Goal: Information Seeking & Learning: Learn about a topic

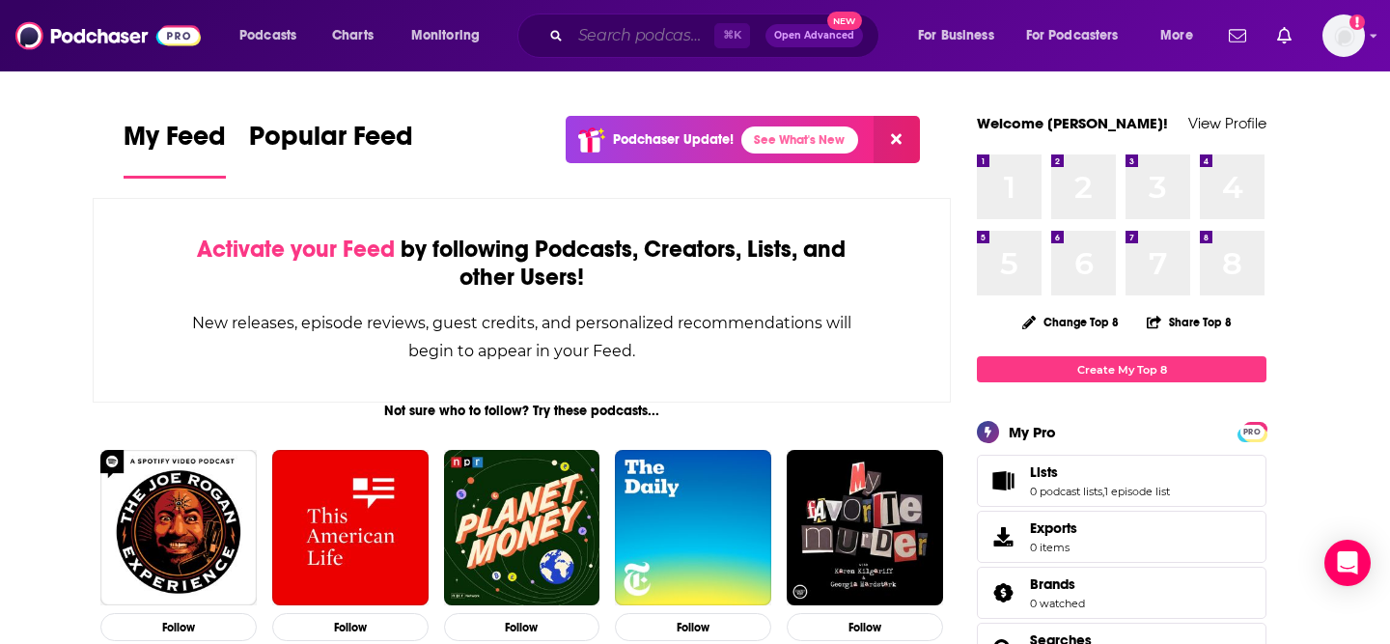
click at [622, 30] on input "Search podcasts, credits, & more..." at bounding box center [642, 35] width 144 height 31
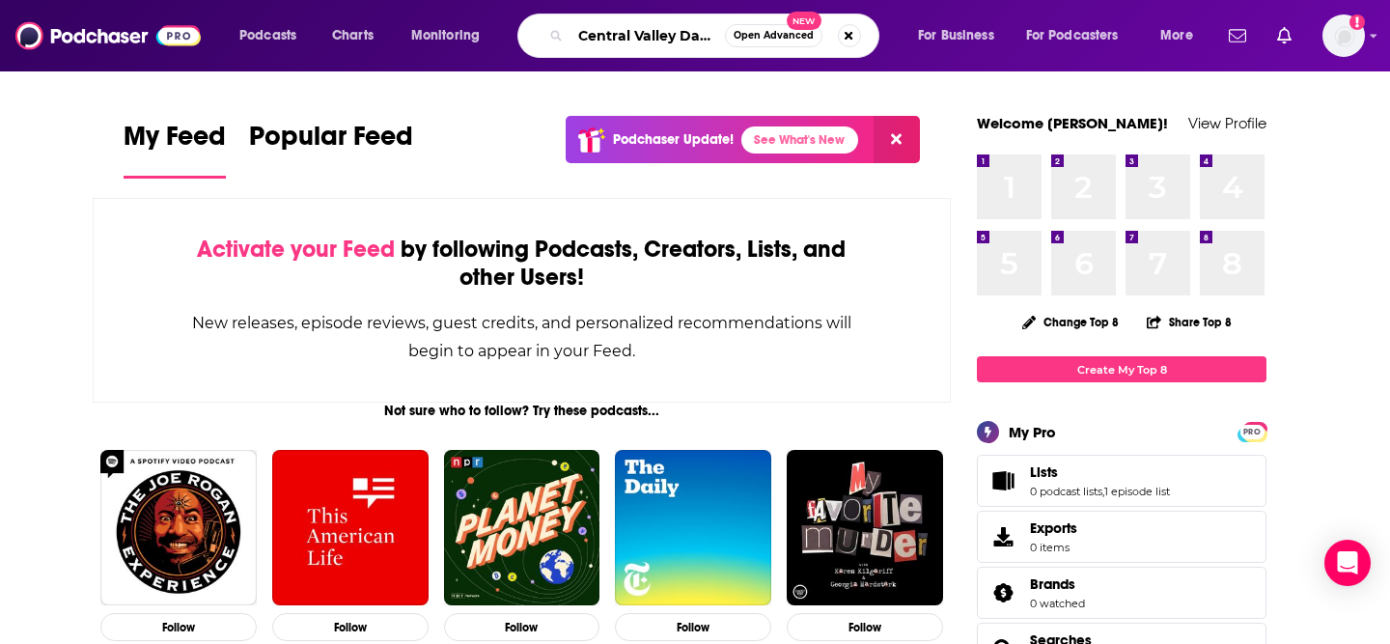
scroll to position [0, 9]
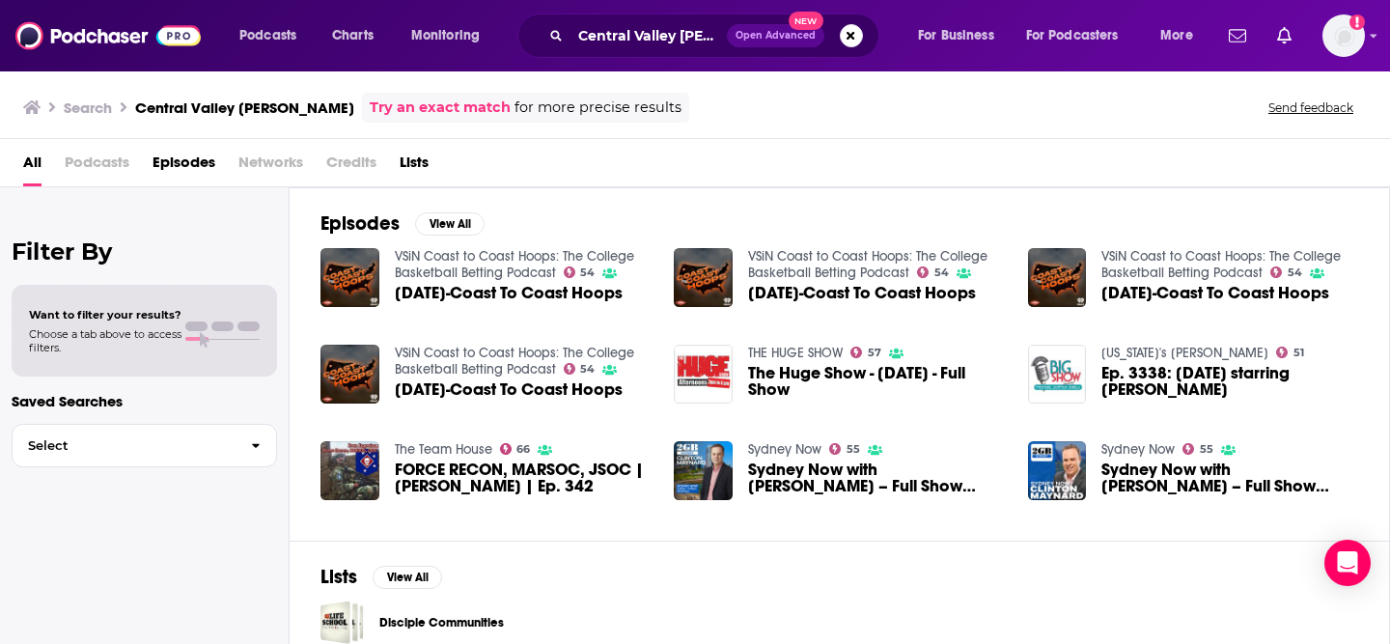
scroll to position [20, 0]
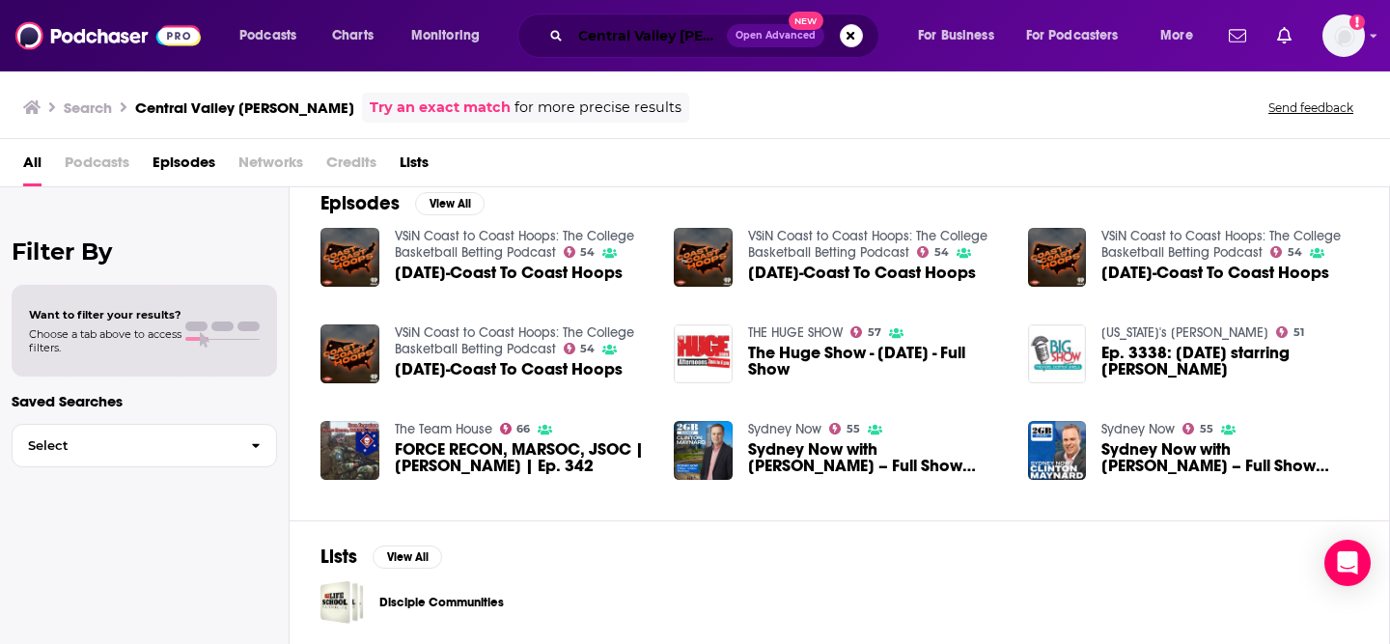
click at [653, 36] on input "Central Valley [PERSON_NAME]" at bounding box center [648, 35] width 156 height 31
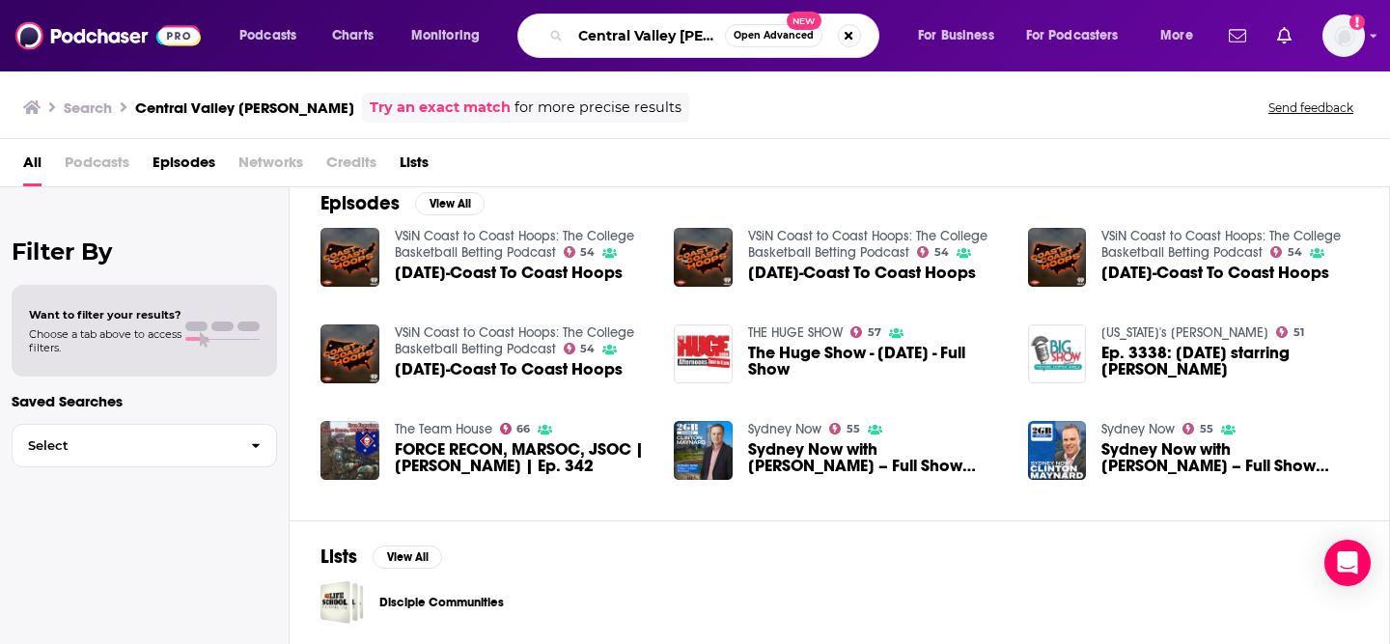
click at [715, 37] on input "Central Valley [PERSON_NAME]" at bounding box center [647, 35] width 154 height 31
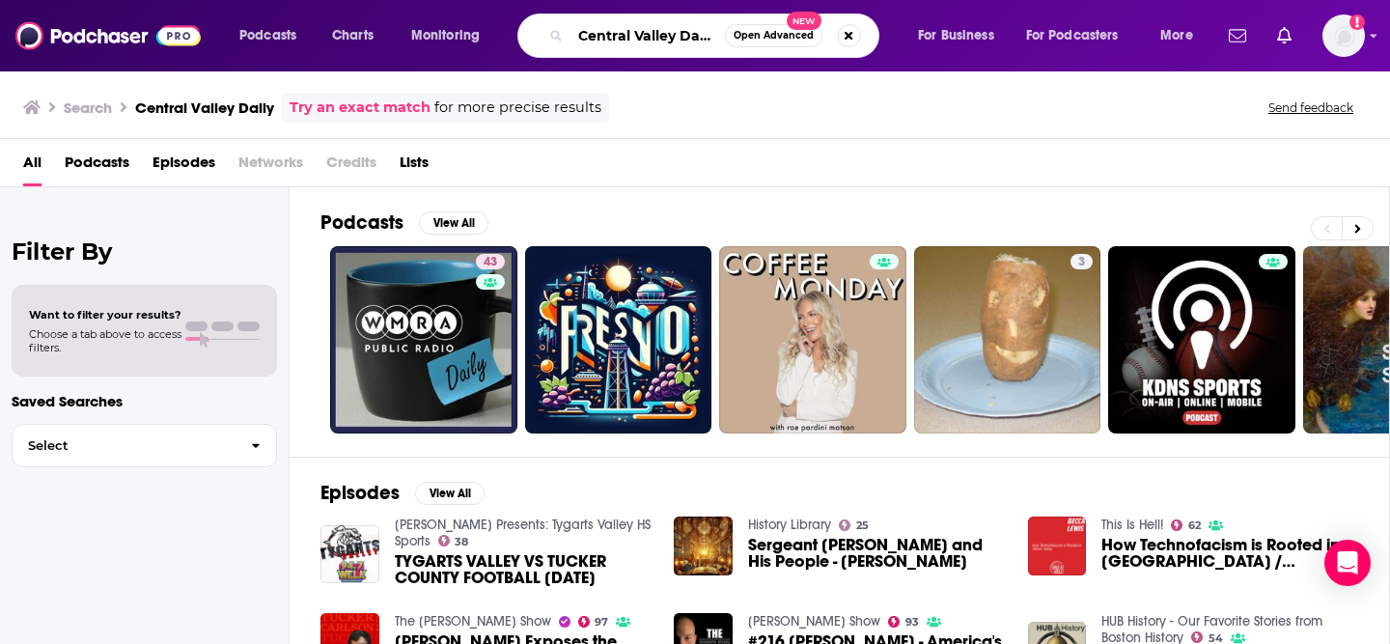
click at [589, 36] on input "Central Valley Daily" at bounding box center [647, 35] width 154 height 31
drag, startPoint x: 589, startPoint y: 36, endPoint x: 791, endPoint y: 36, distance: 201.7
click at [791, 36] on div "Central Valley Daily Open Advanced New" at bounding box center [698, 36] width 362 height 44
type input "C"
type input "KVPR"
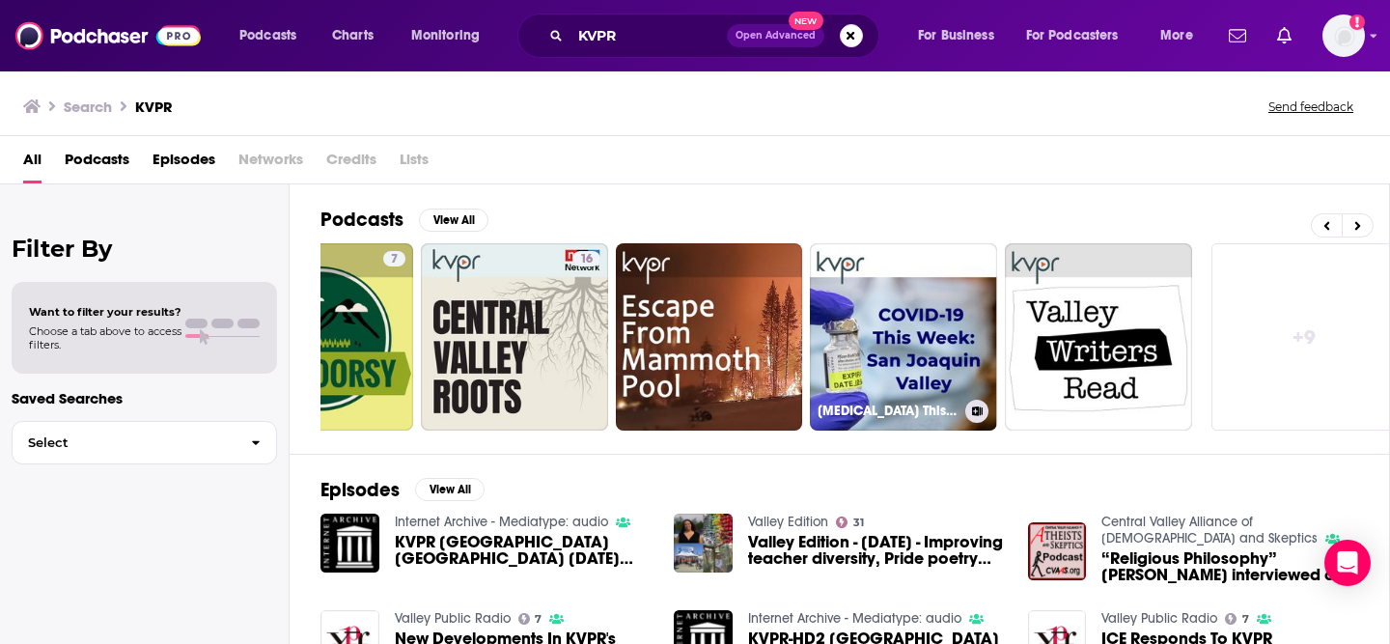
scroll to position [0, 704]
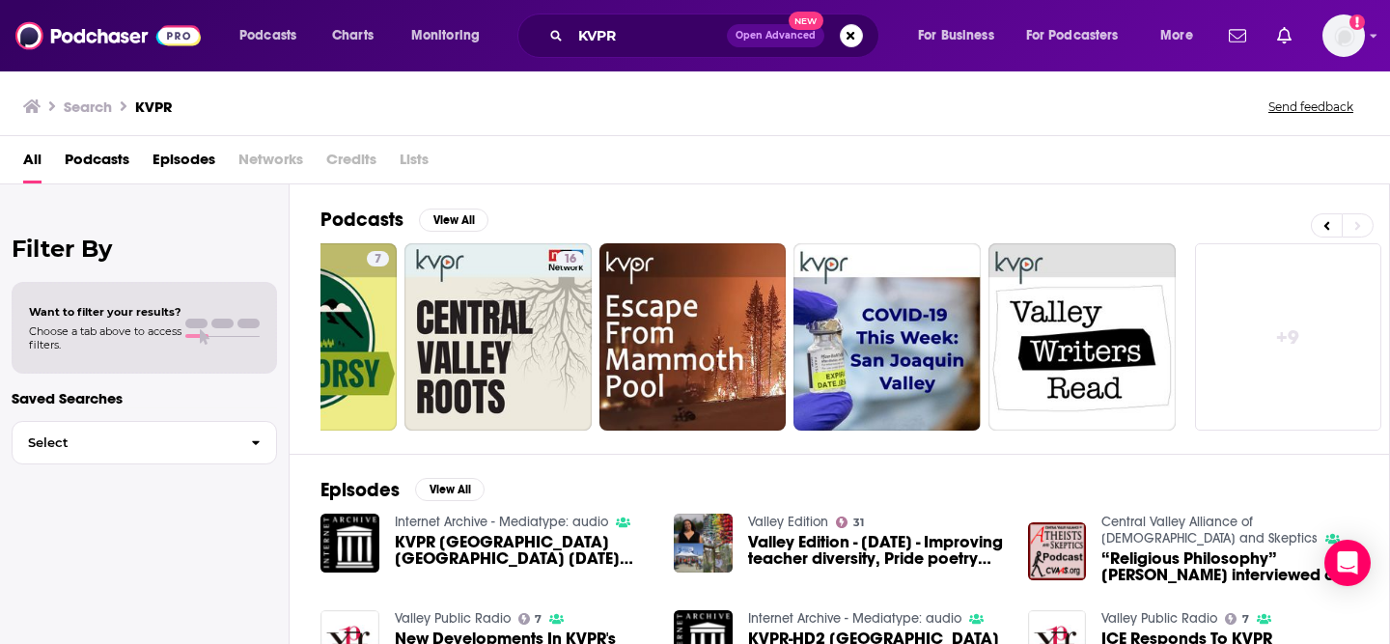
click at [1306, 356] on link "+ 9" at bounding box center [1288, 336] width 187 height 187
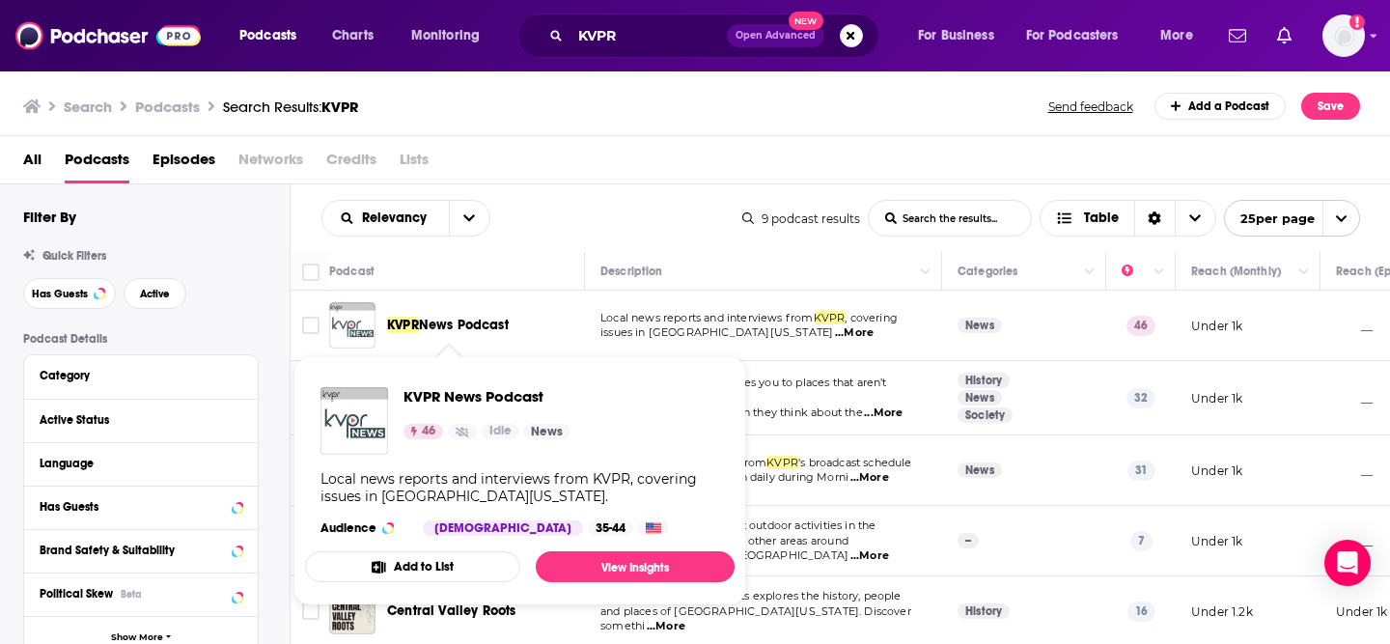
click at [464, 327] on span "News Podcast" at bounding box center [464, 325] width 90 height 16
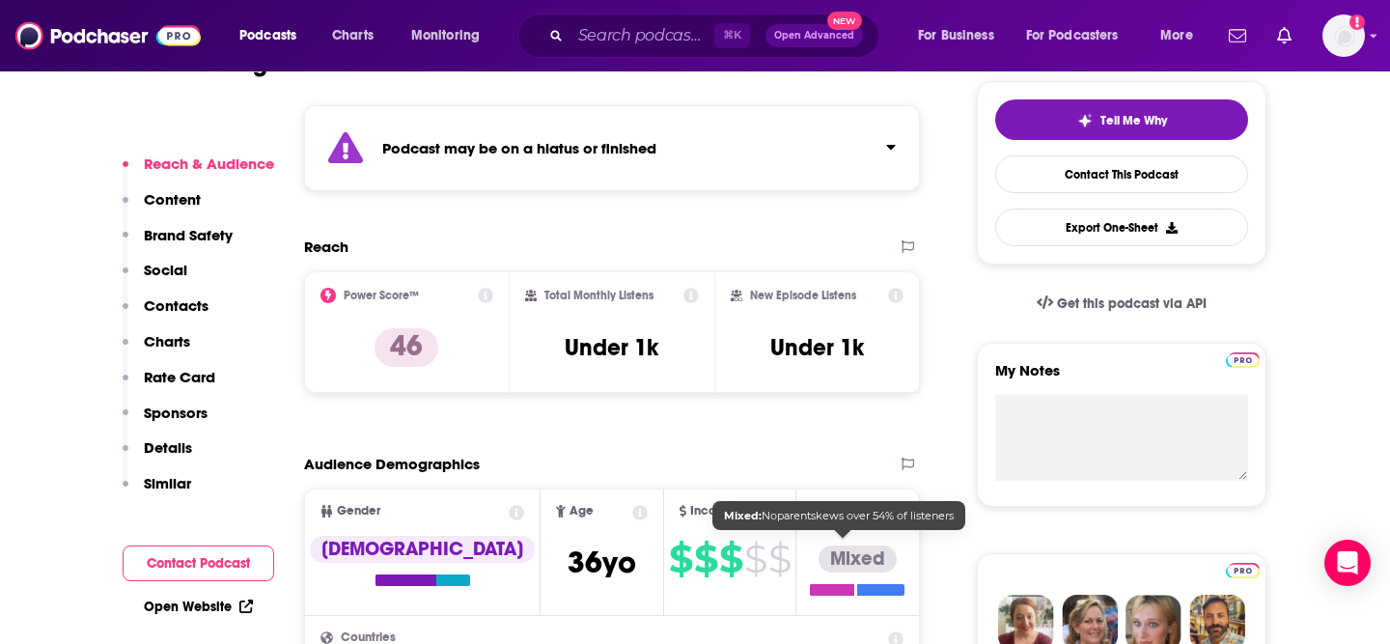
scroll to position [431, 0]
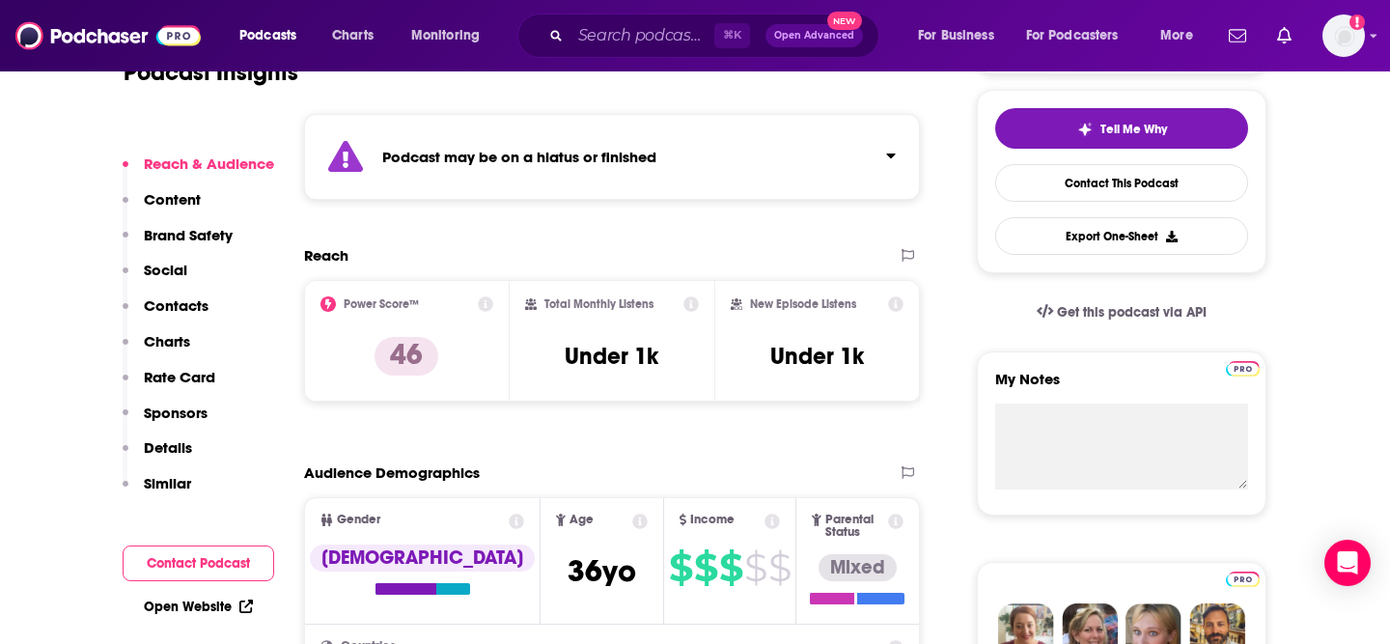
click at [486, 306] on icon at bounding box center [485, 303] width 15 height 15
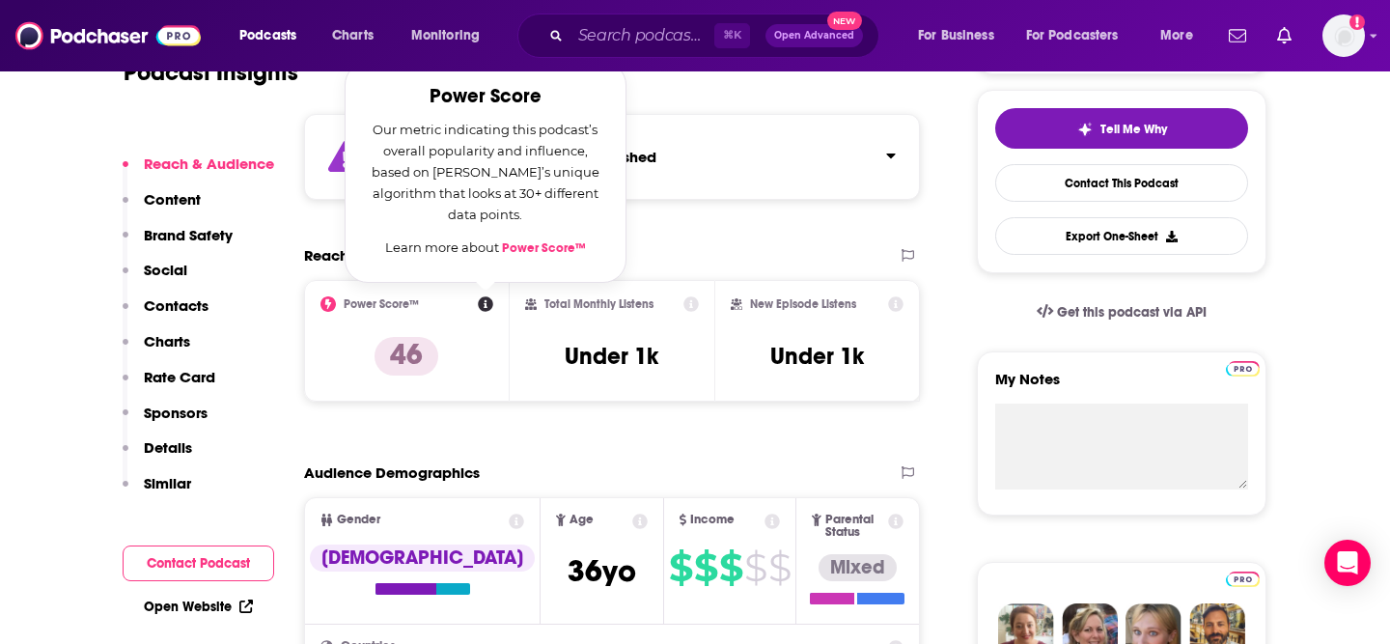
click at [680, 253] on div "Reach" at bounding box center [592, 255] width 576 height 18
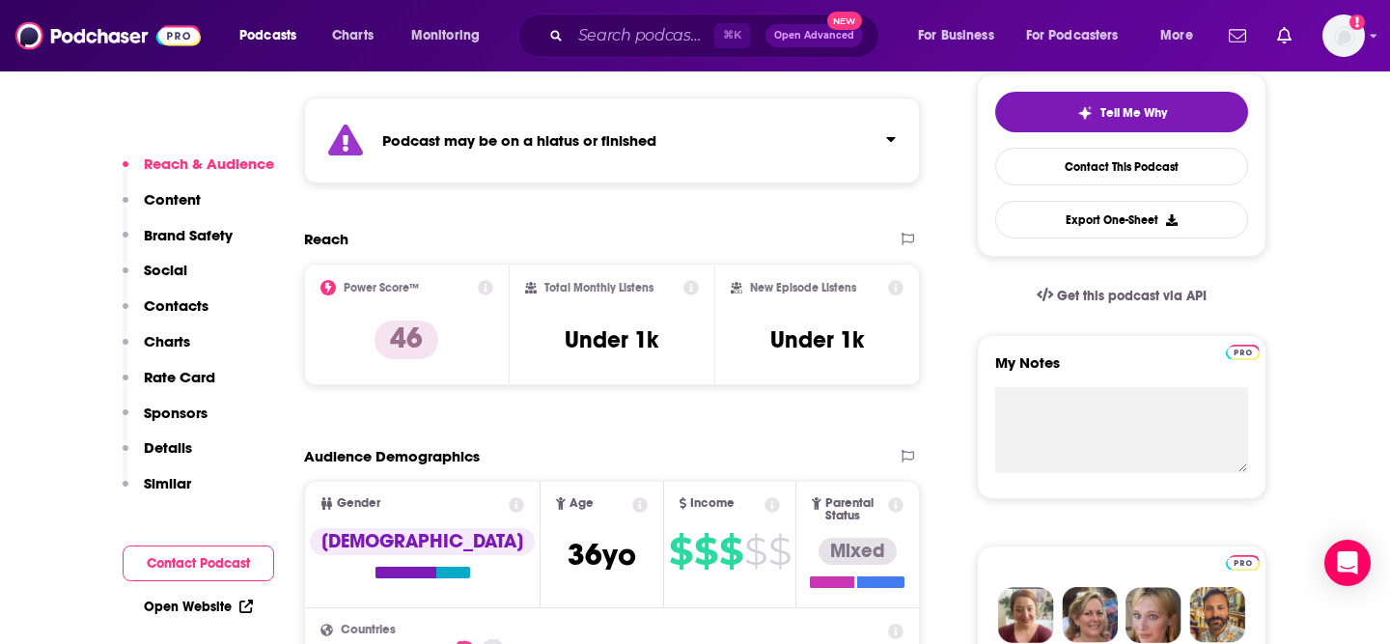
scroll to position [436, 0]
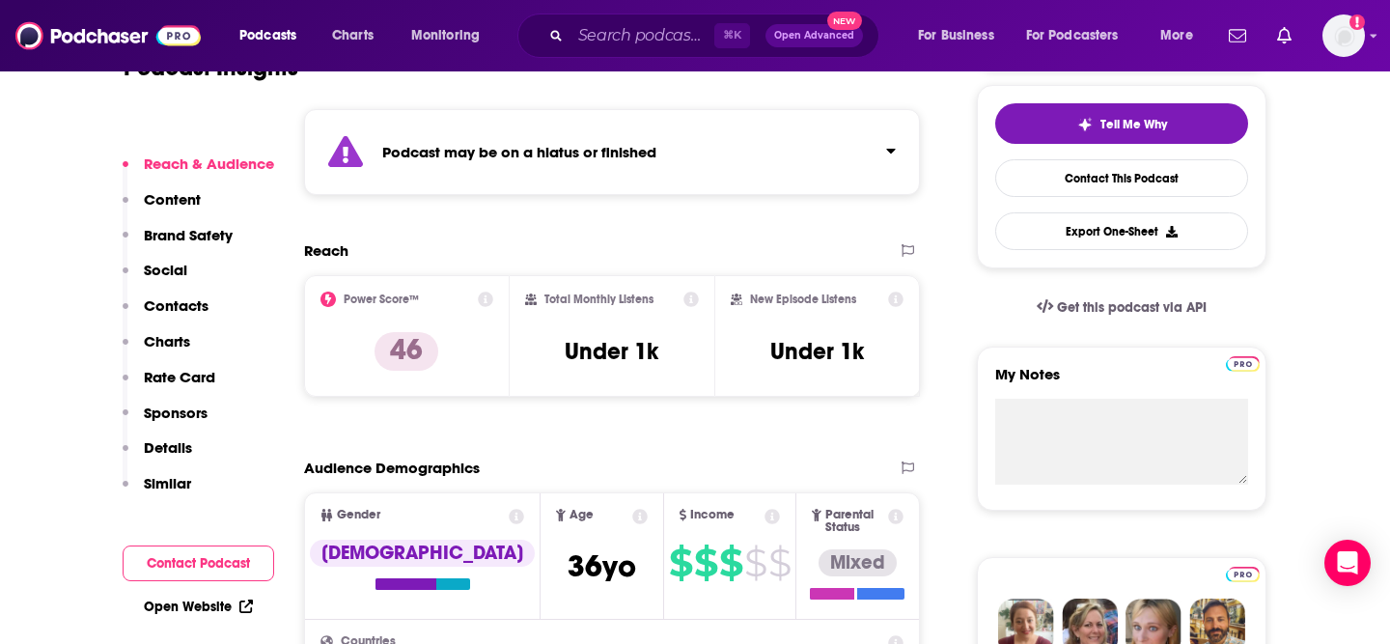
click at [896, 298] on icon at bounding box center [895, 298] width 15 height 15
